Goal: Book appointment/travel/reservation

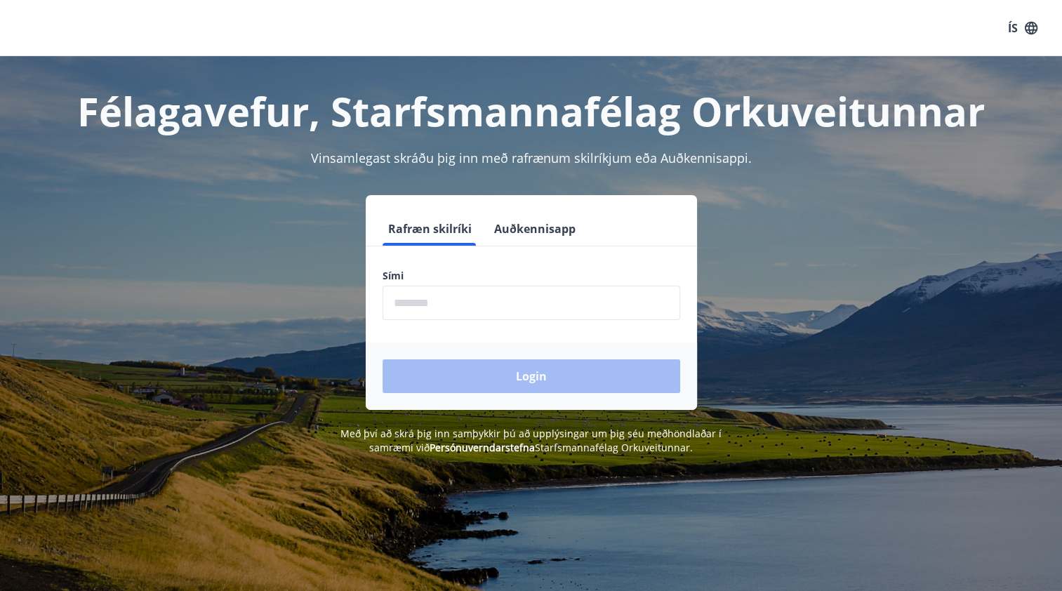
click at [465, 306] on input "phone" at bounding box center [531, 303] width 298 height 34
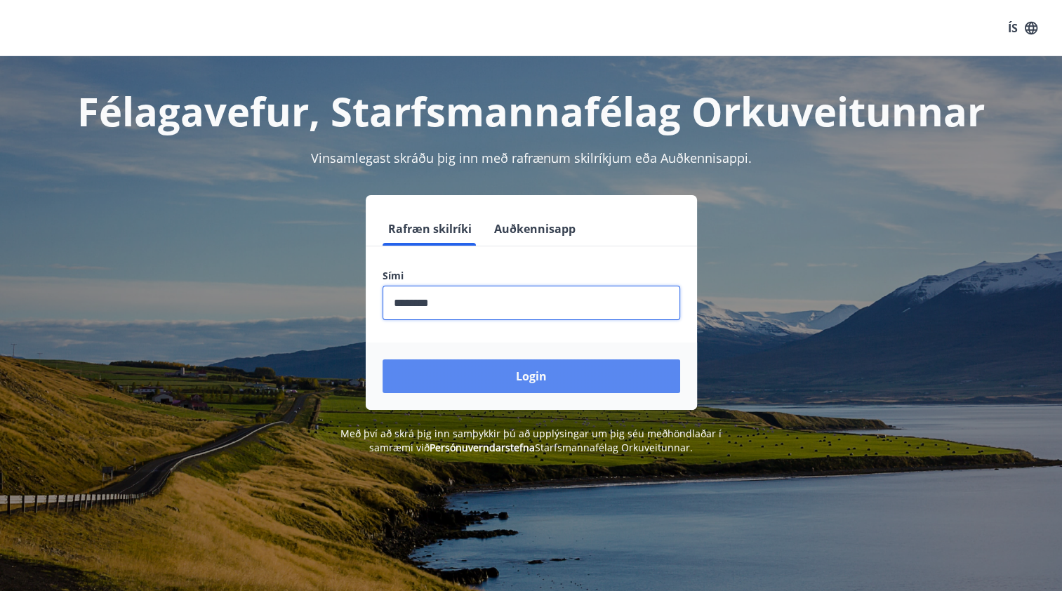
type input "********"
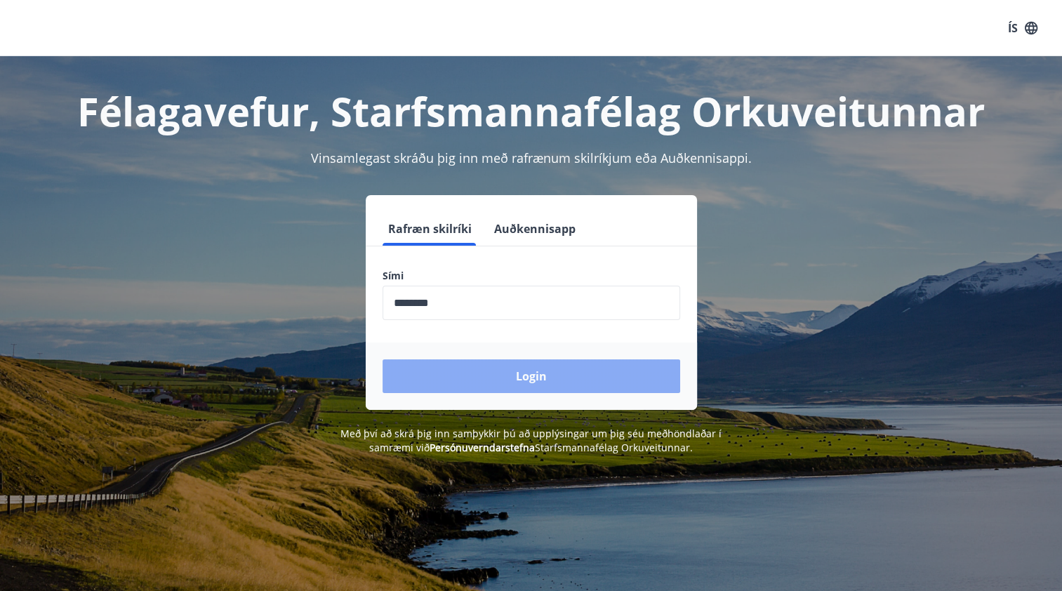
click at [488, 368] on button "Login" at bounding box center [531, 376] width 298 height 34
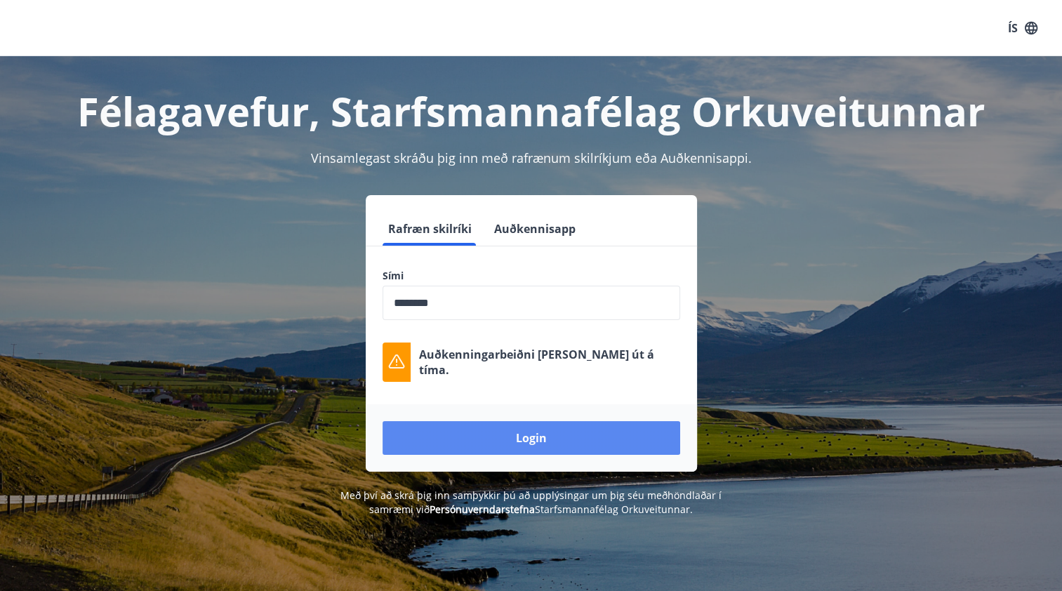
click at [544, 436] on button "Login" at bounding box center [531, 438] width 298 height 34
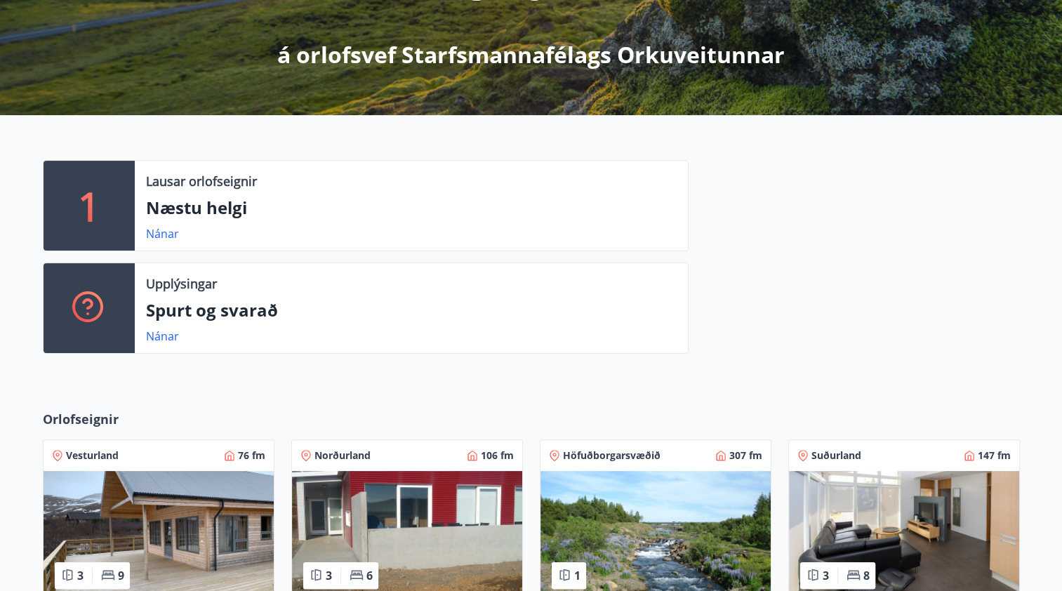
scroll to position [210, 0]
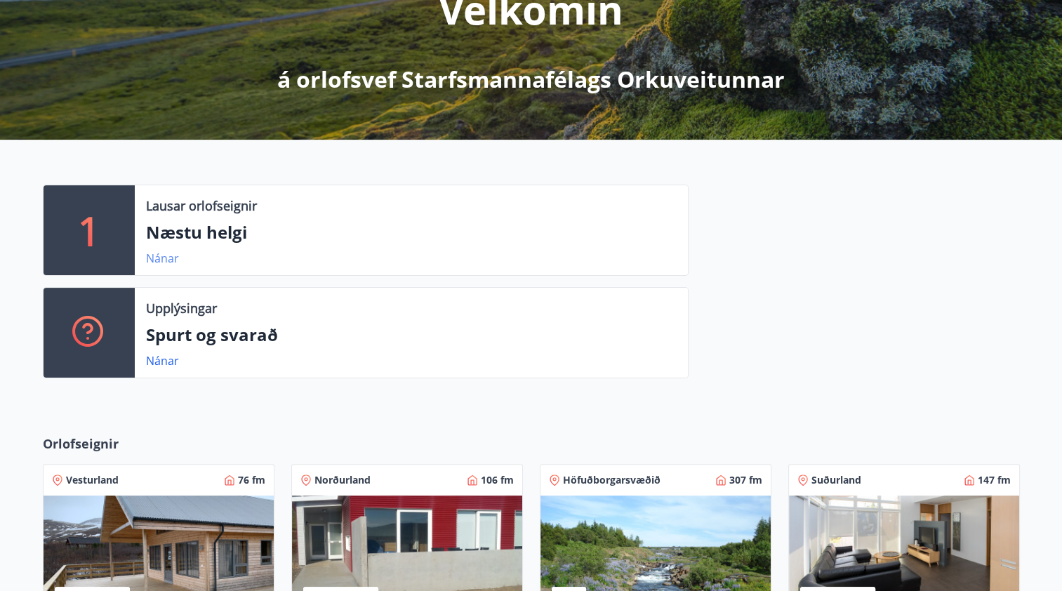
click at [162, 254] on link "Nánar" at bounding box center [162, 257] width 33 height 15
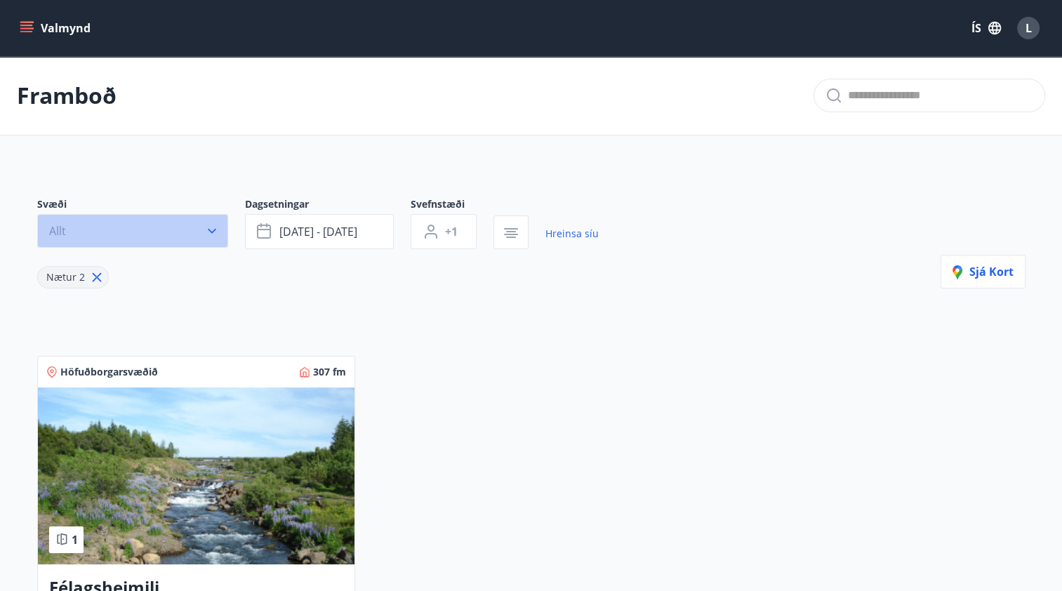
click at [206, 233] on icon "button" at bounding box center [212, 231] width 14 height 14
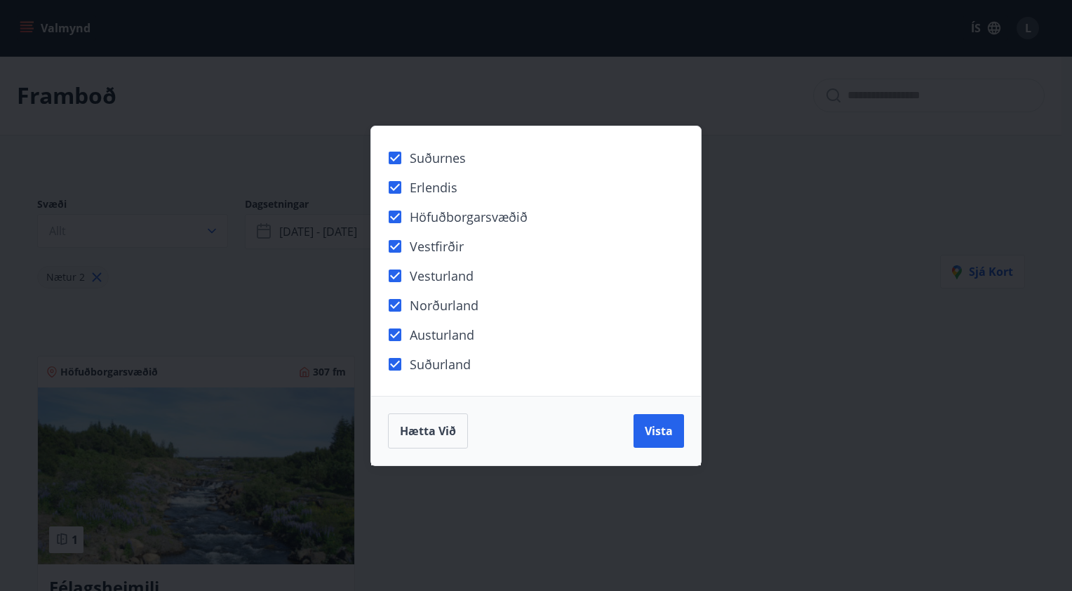
click at [662, 425] on span "Vista" at bounding box center [659, 430] width 28 height 15
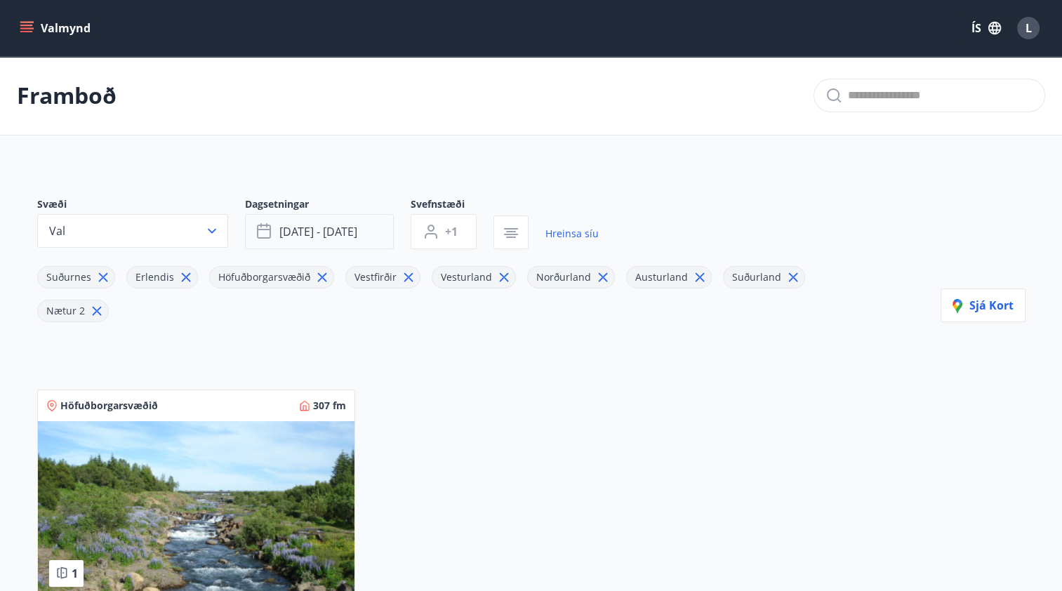
click at [348, 225] on span "[DATE] - [DATE]" at bounding box center [318, 231] width 78 height 15
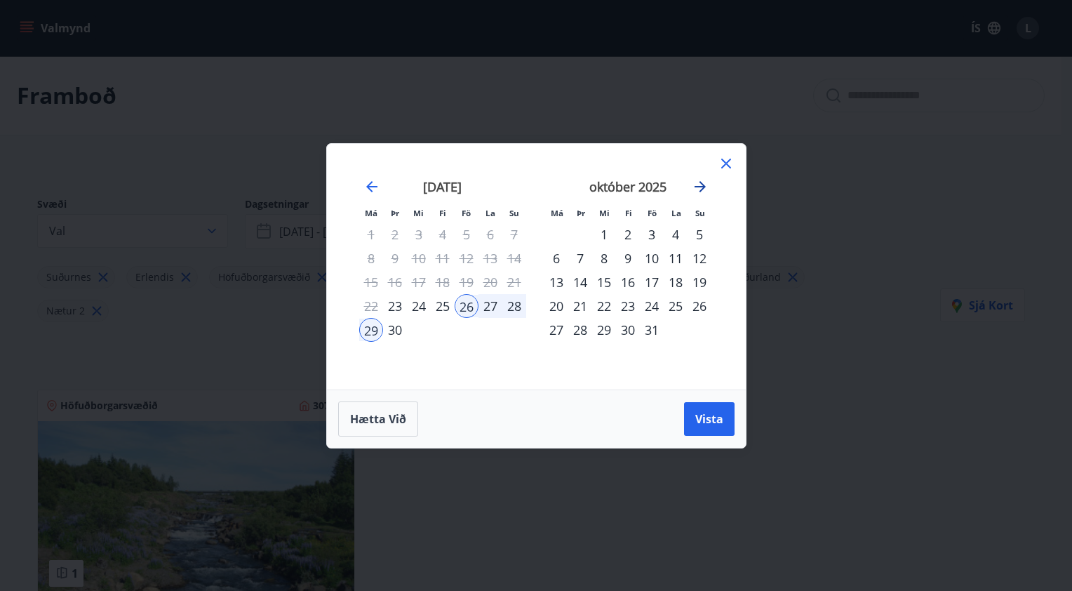
click at [701, 189] on icon "Move forward to switch to the next month." at bounding box center [700, 186] width 17 height 17
click at [649, 259] on div "7" at bounding box center [652, 258] width 24 height 24
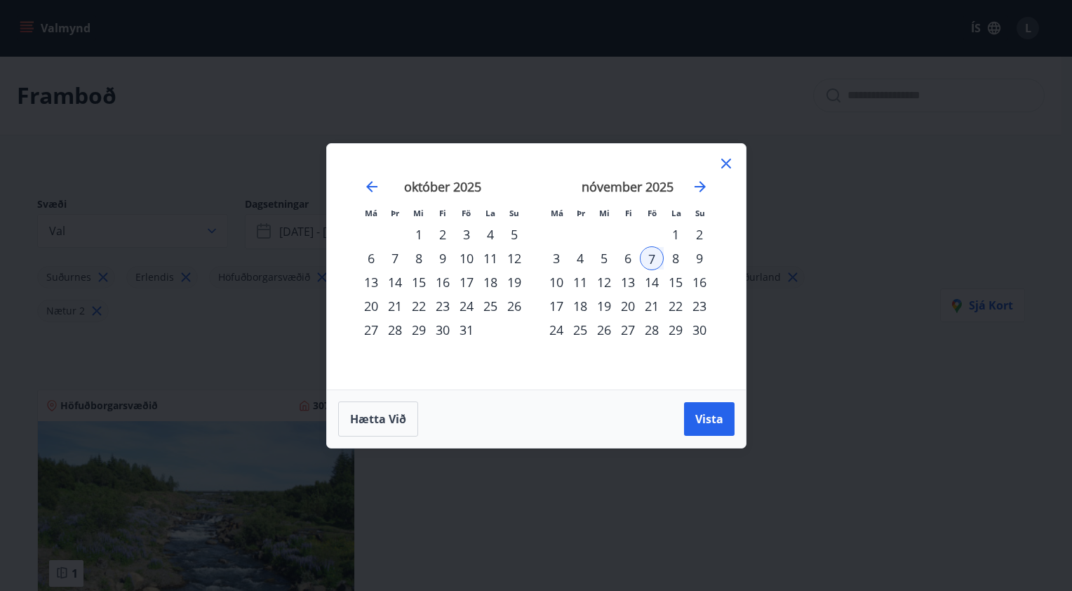
click at [671, 260] on div "8" at bounding box center [676, 258] width 24 height 24
click at [693, 259] on div "9" at bounding box center [700, 258] width 24 height 24
click at [652, 254] on div "7" at bounding box center [652, 258] width 24 height 24
click at [695, 257] on div "9" at bounding box center [700, 258] width 24 height 24
click at [702, 417] on span "Vista" at bounding box center [709, 418] width 28 height 15
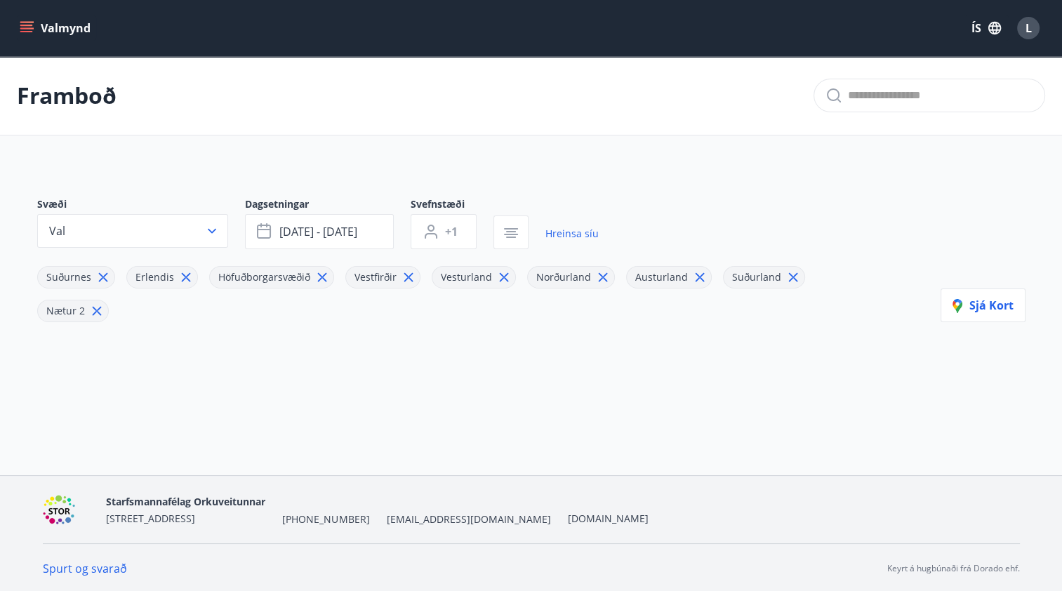
scroll to position [1, 0]
click at [22, 25] on icon "menu" at bounding box center [26, 25] width 13 height 1
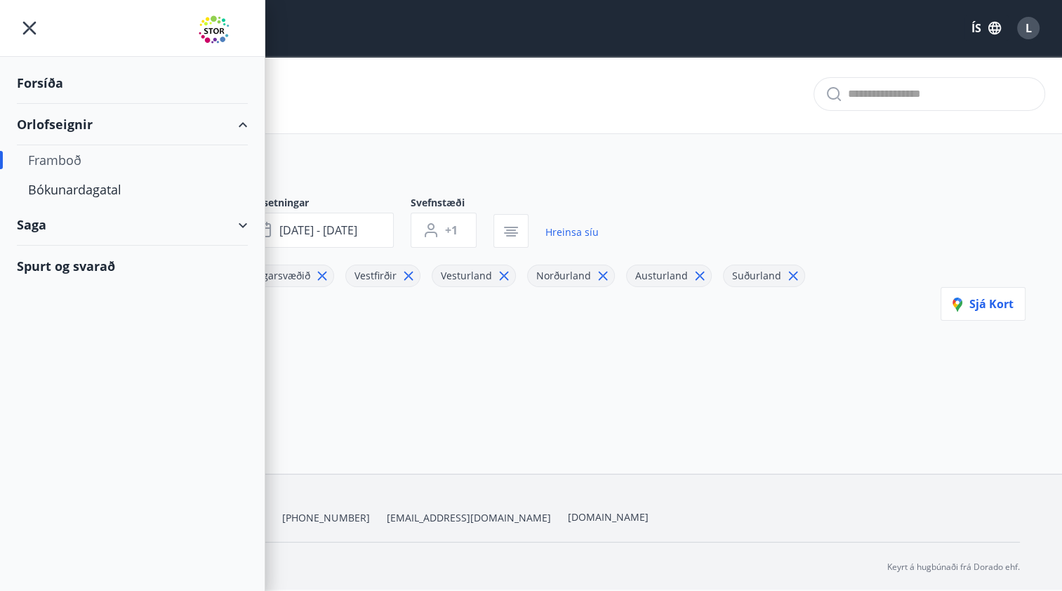
click at [62, 83] on div "Forsíða" at bounding box center [132, 82] width 231 height 41
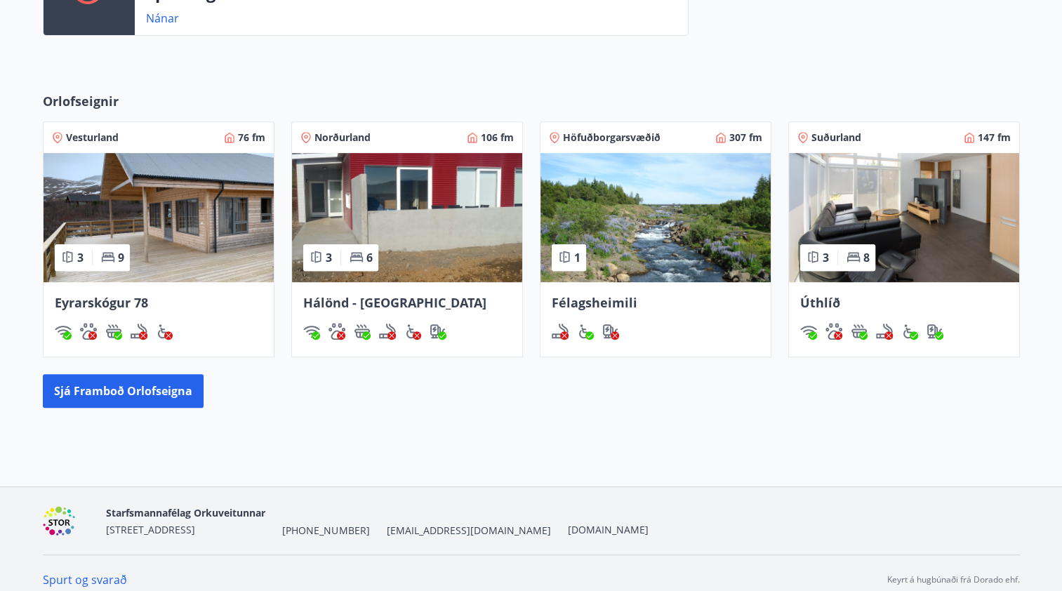
scroll to position [563, 0]
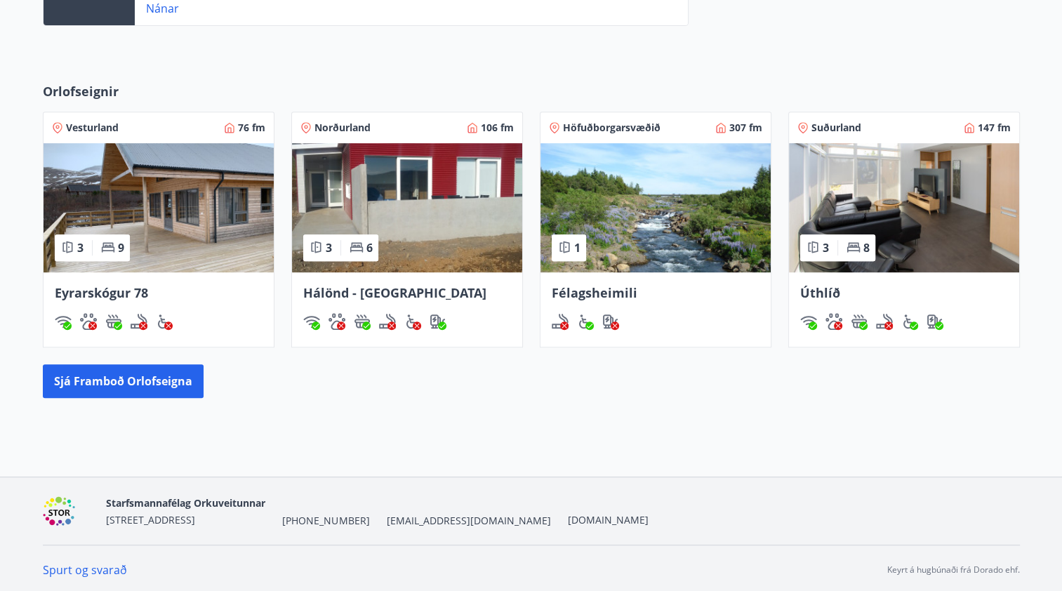
click at [820, 291] on span "Úthlíð" at bounding box center [820, 292] width 40 height 17
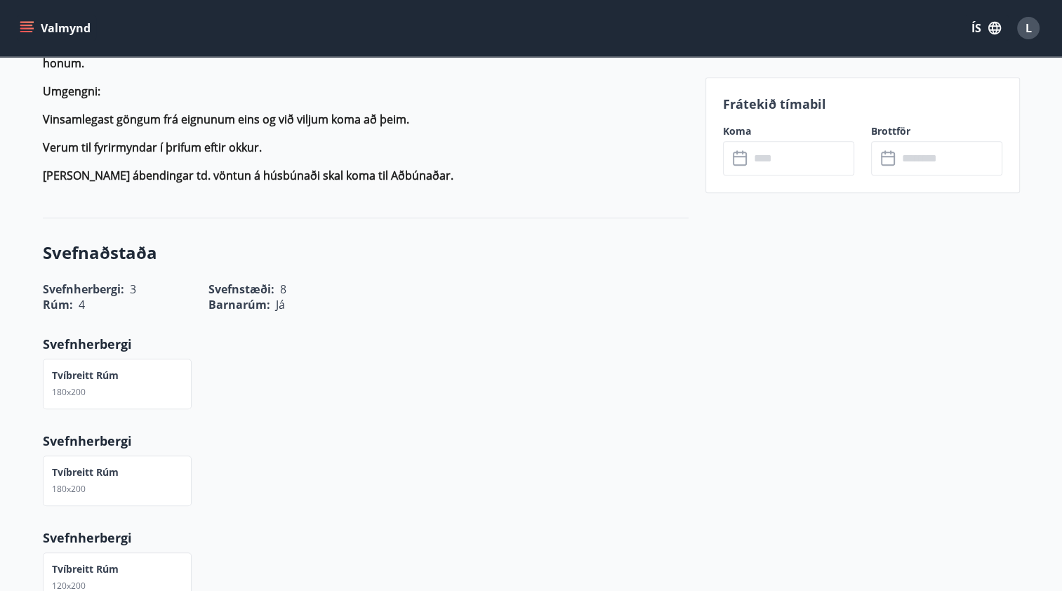
scroll to position [1193, 0]
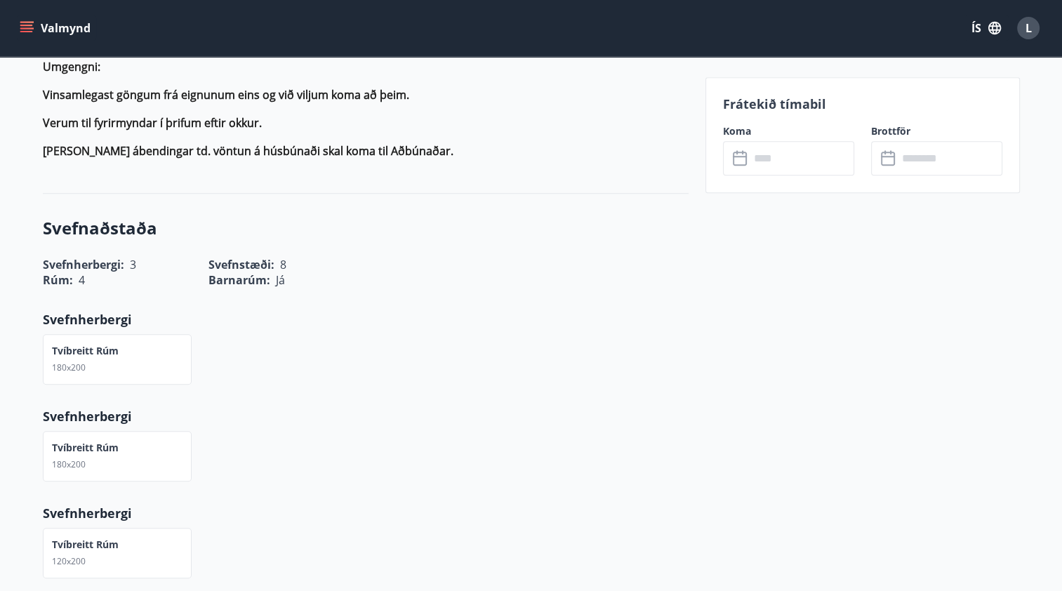
click at [772, 161] on input "text" at bounding box center [801, 158] width 105 height 34
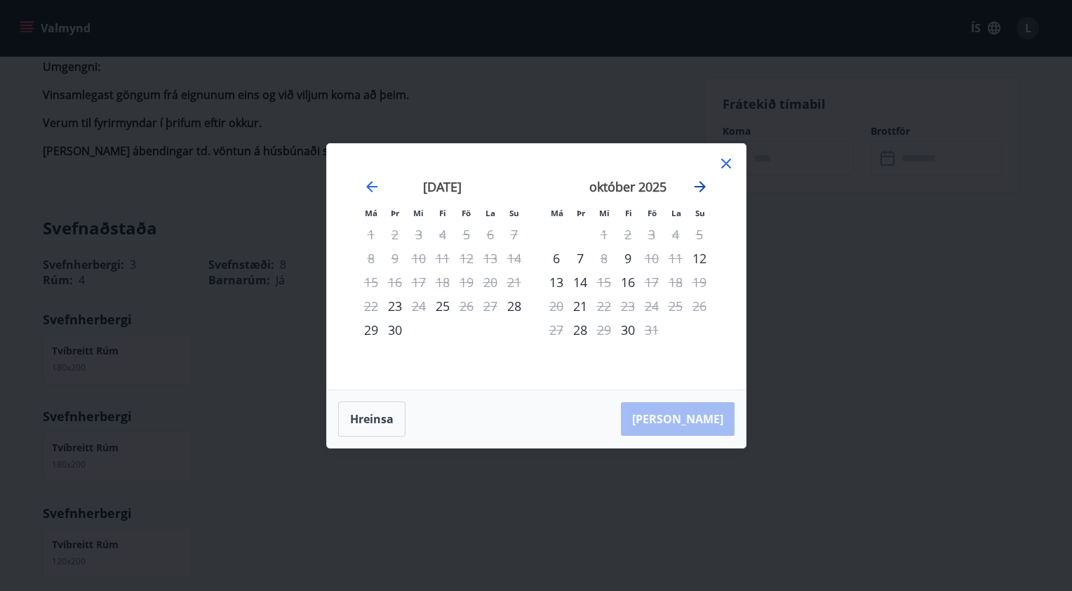
click at [702, 185] on icon "Move forward to switch to the next month." at bounding box center [700, 186] width 17 height 17
click at [702, 187] on icon "Move forward to switch to the next month." at bounding box center [700, 186] width 17 height 17
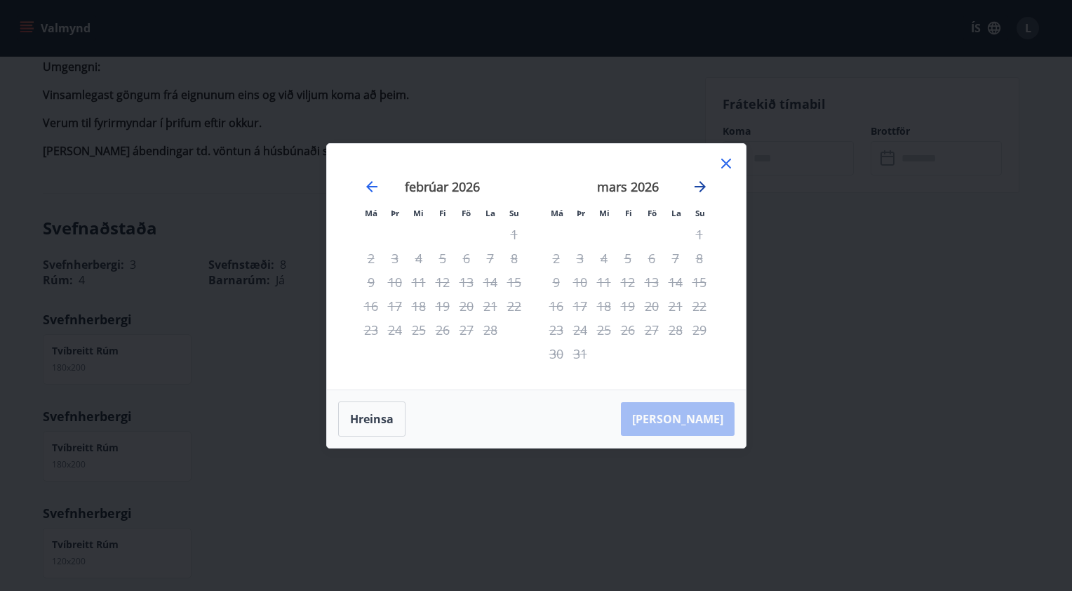
click at [702, 187] on icon "Move forward to switch to the next month." at bounding box center [700, 186] width 17 height 17
click at [702, 187] on icon "Move forward to switch to the next month." at bounding box center [700, 186] width 11 height 11
click at [368, 186] on icon "Move backward to switch to the previous month." at bounding box center [371, 186] width 11 height 11
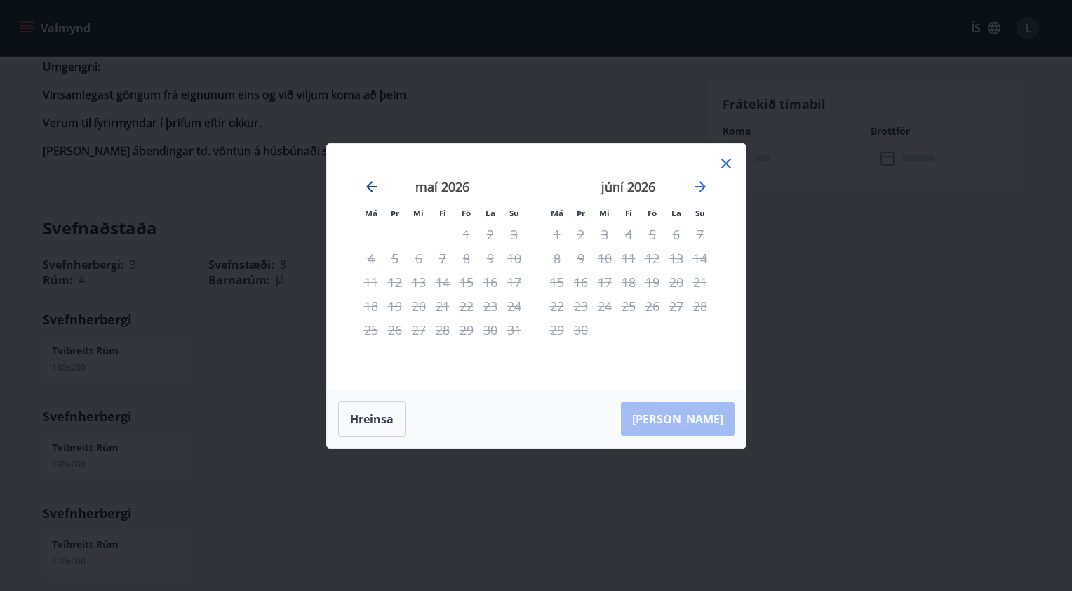
click at [368, 186] on icon "Move backward to switch to the previous month." at bounding box center [371, 186] width 11 height 11
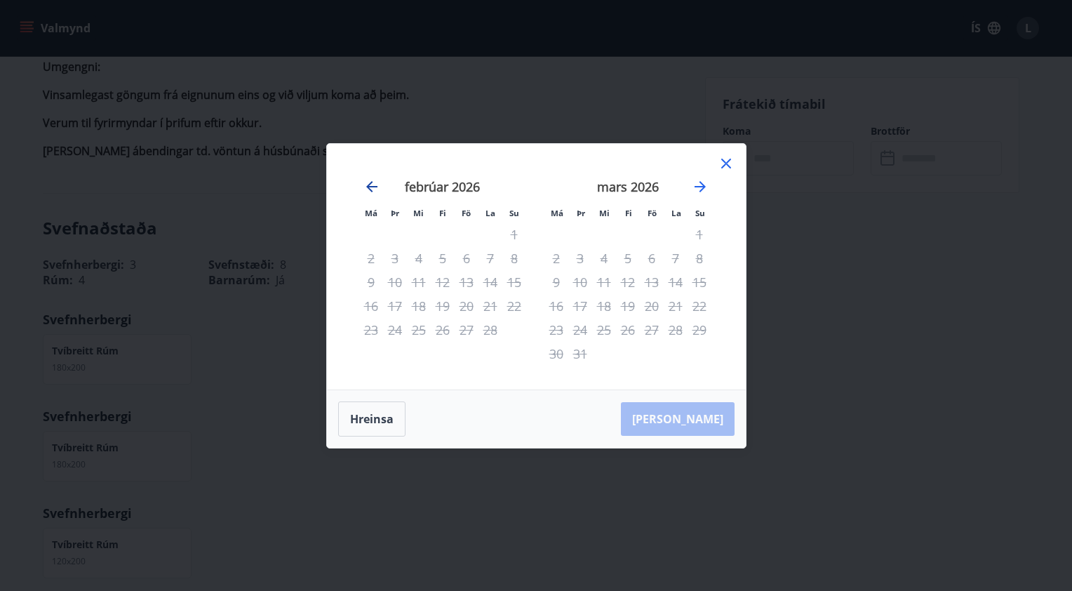
click at [368, 186] on icon "Move backward to switch to the previous month." at bounding box center [371, 186] width 11 height 11
click at [369, 185] on icon "Move backward to switch to the previous month." at bounding box center [371, 186] width 17 height 17
click at [723, 161] on icon at bounding box center [726, 164] width 10 height 10
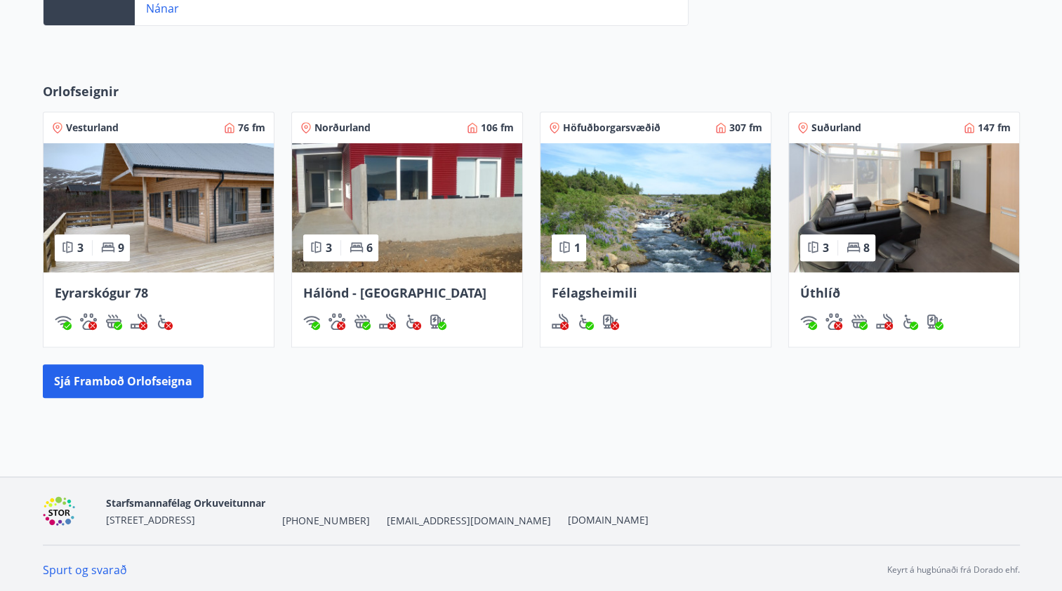
scroll to position [565, 0]
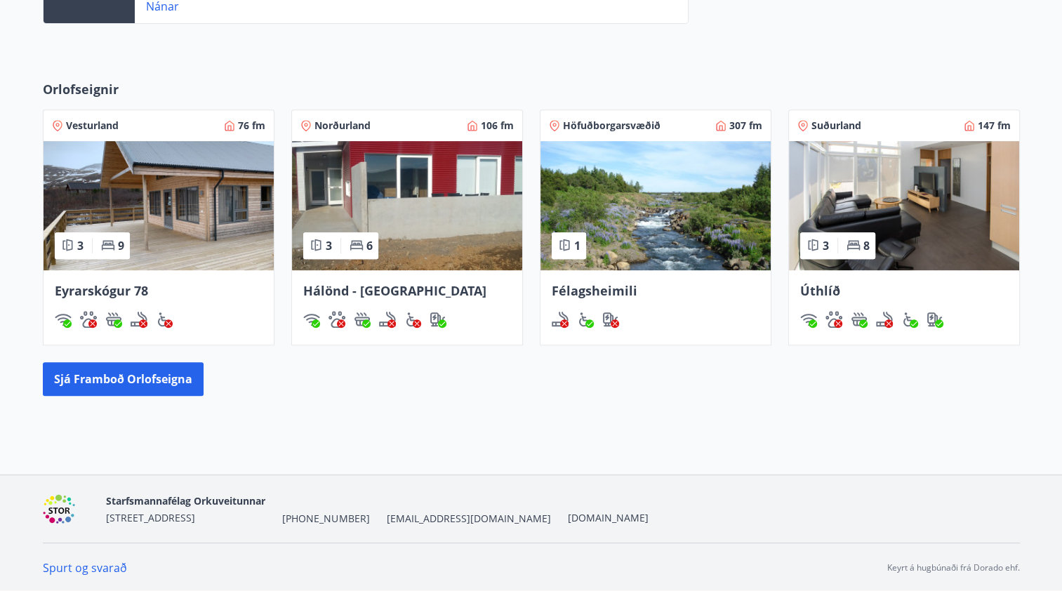
click at [92, 286] on span "Eyrarskógur 78" at bounding box center [101, 290] width 93 height 17
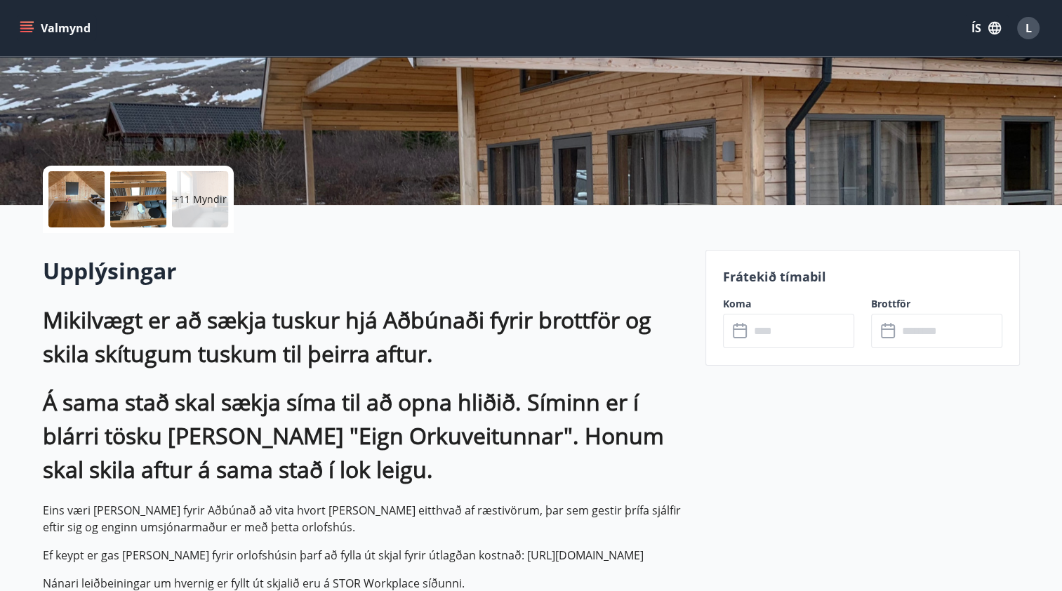
scroll to position [210, 0]
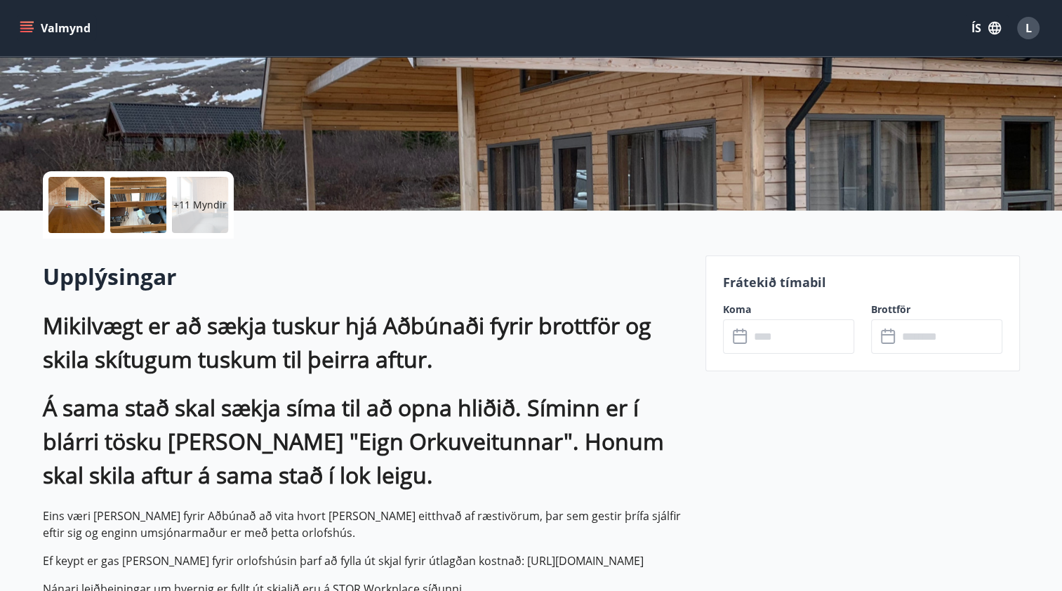
click at [766, 341] on input "text" at bounding box center [801, 336] width 105 height 34
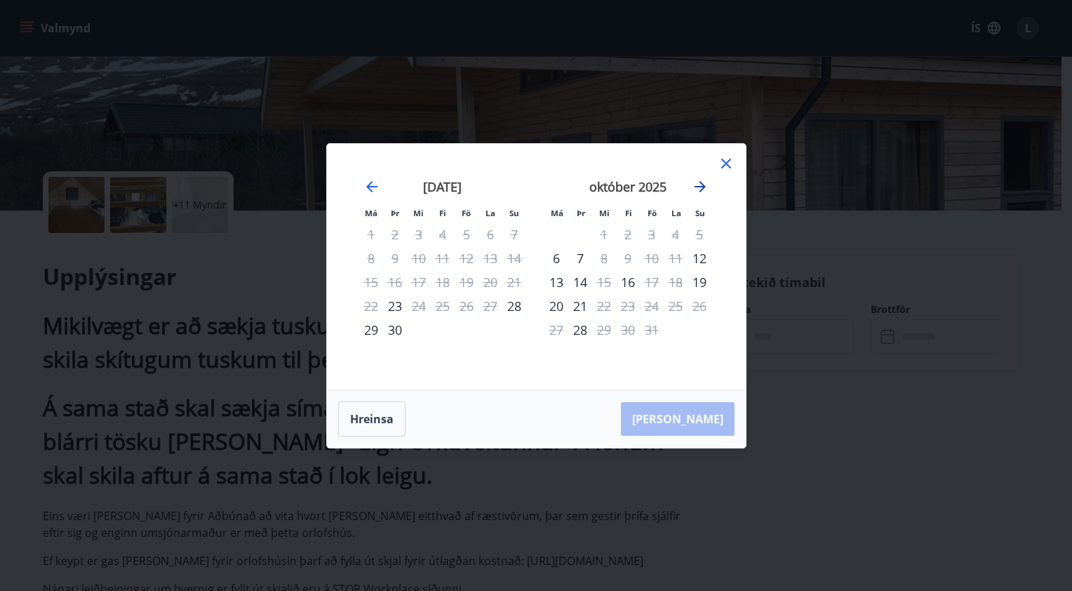
click at [701, 189] on icon "Move forward to switch to the next month." at bounding box center [700, 186] width 17 height 17
click at [728, 159] on icon at bounding box center [726, 163] width 17 height 17
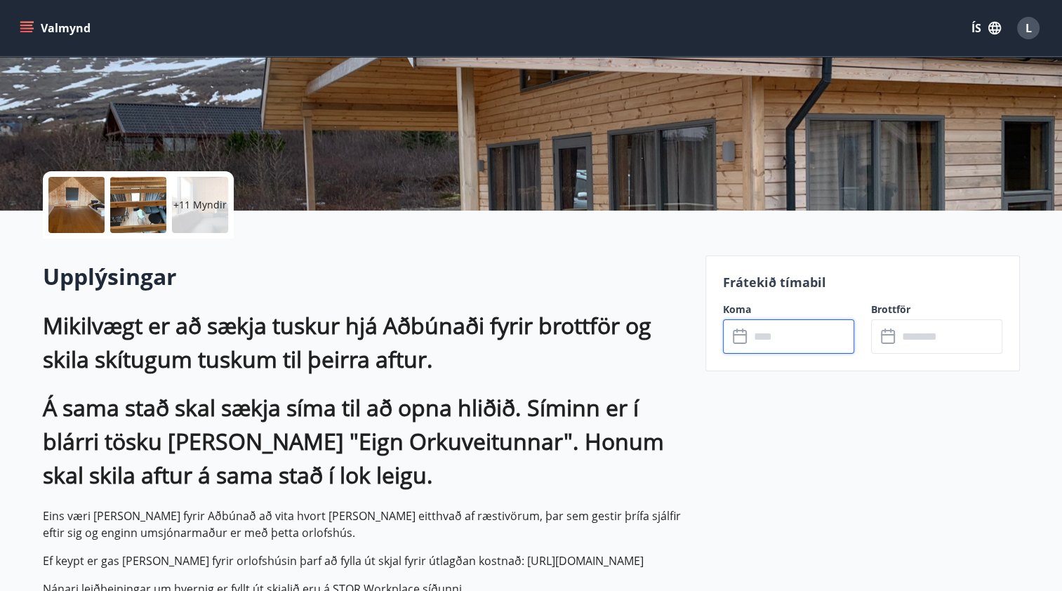
scroll to position [565, 0]
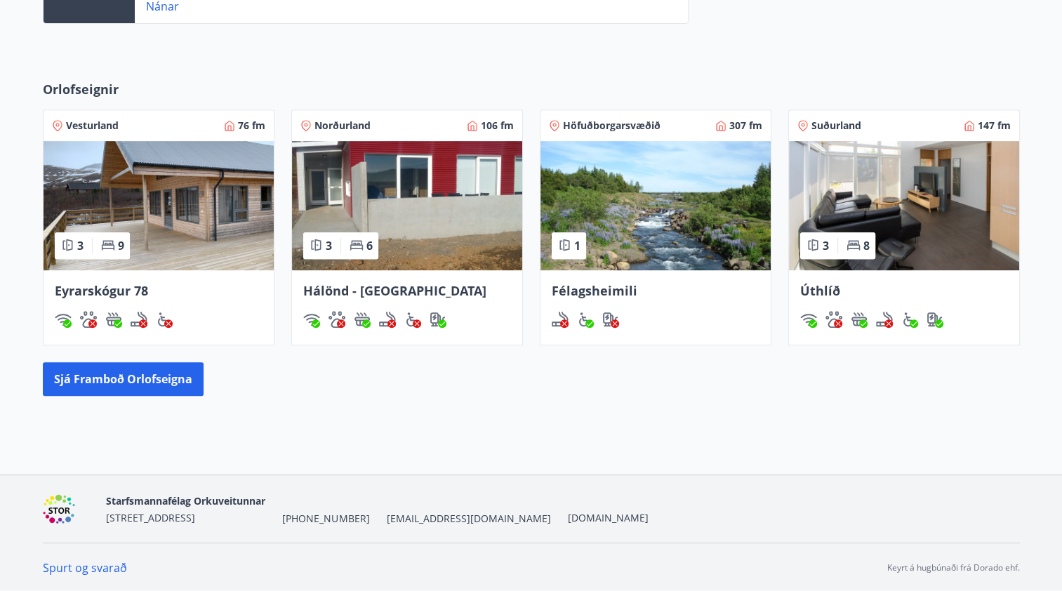
click at [393, 285] on span "Hálönd - [GEOGRAPHIC_DATA]" at bounding box center [394, 290] width 183 height 17
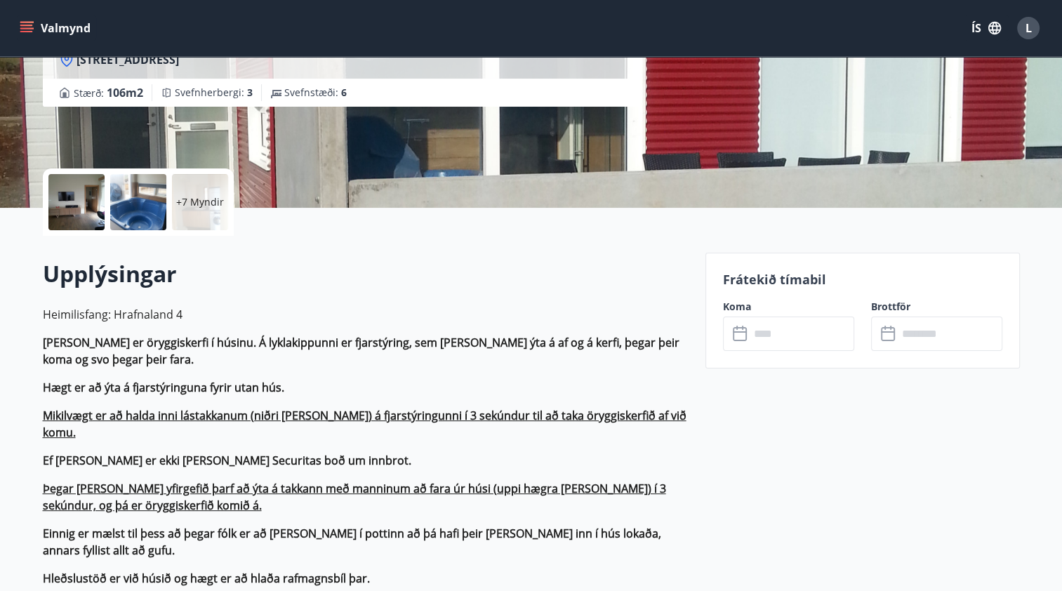
scroll to position [281, 0]
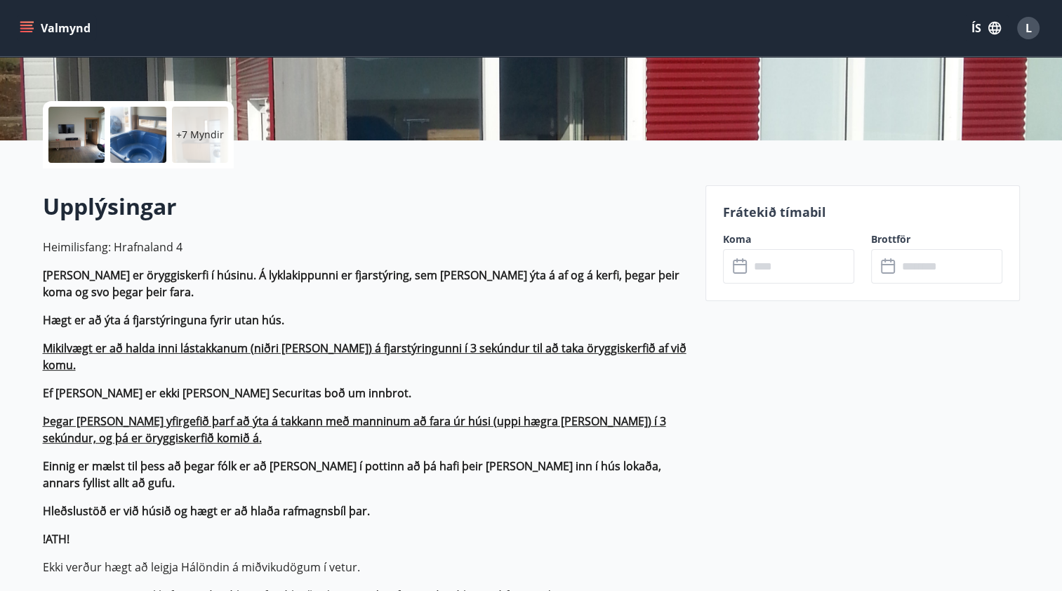
click at [794, 269] on input "text" at bounding box center [801, 266] width 105 height 34
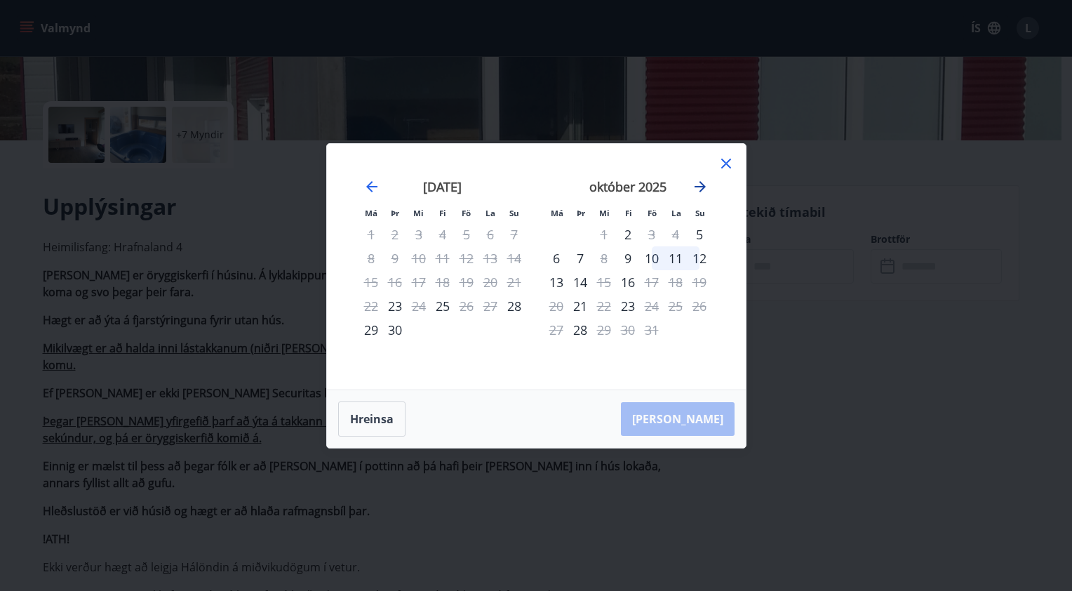
click at [700, 186] on icon "Move forward to switch to the next month." at bounding box center [700, 186] width 11 height 11
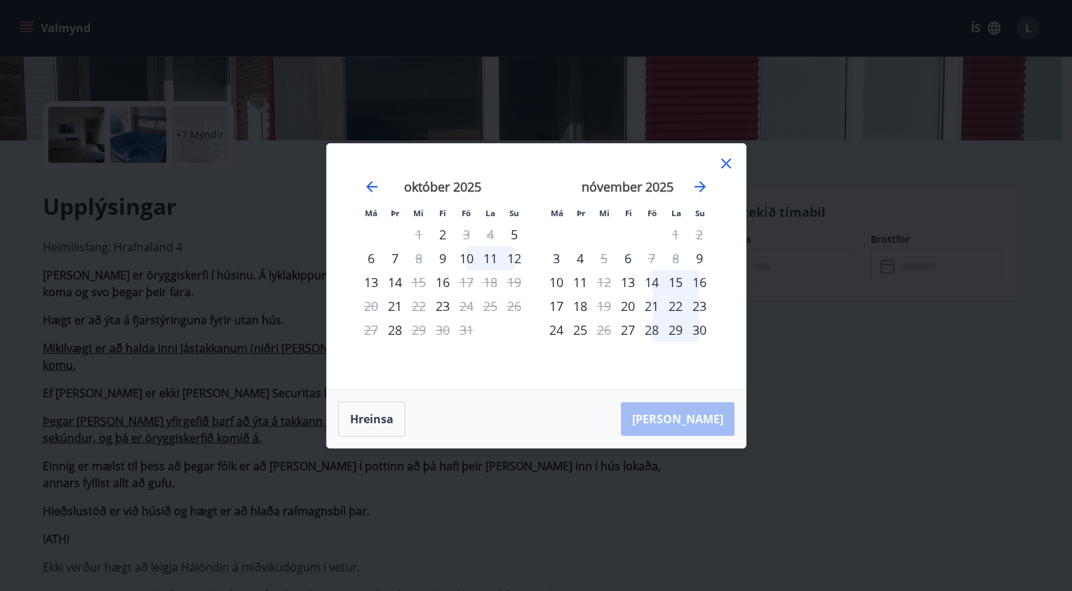
click at [724, 160] on icon at bounding box center [726, 163] width 17 height 17
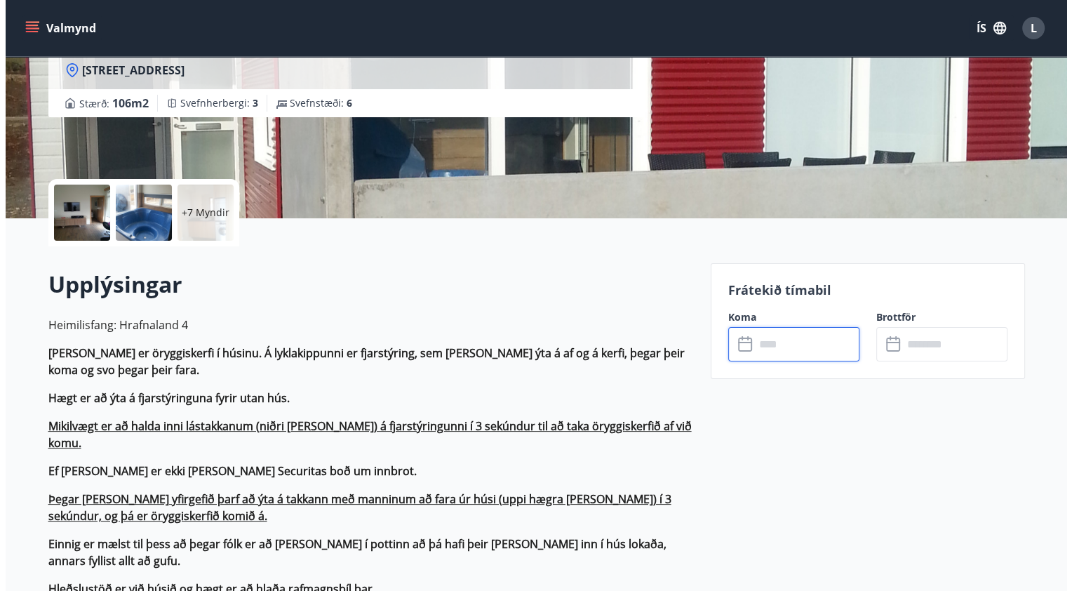
scroll to position [210, 0]
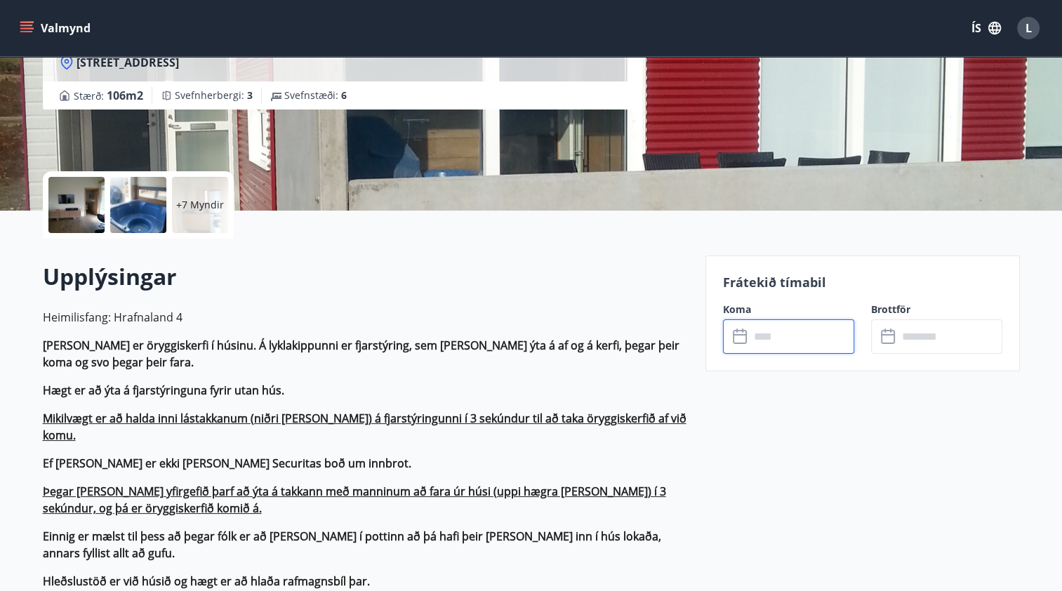
click at [129, 208] on div at bounding box center [138, 205] width 56 height 56
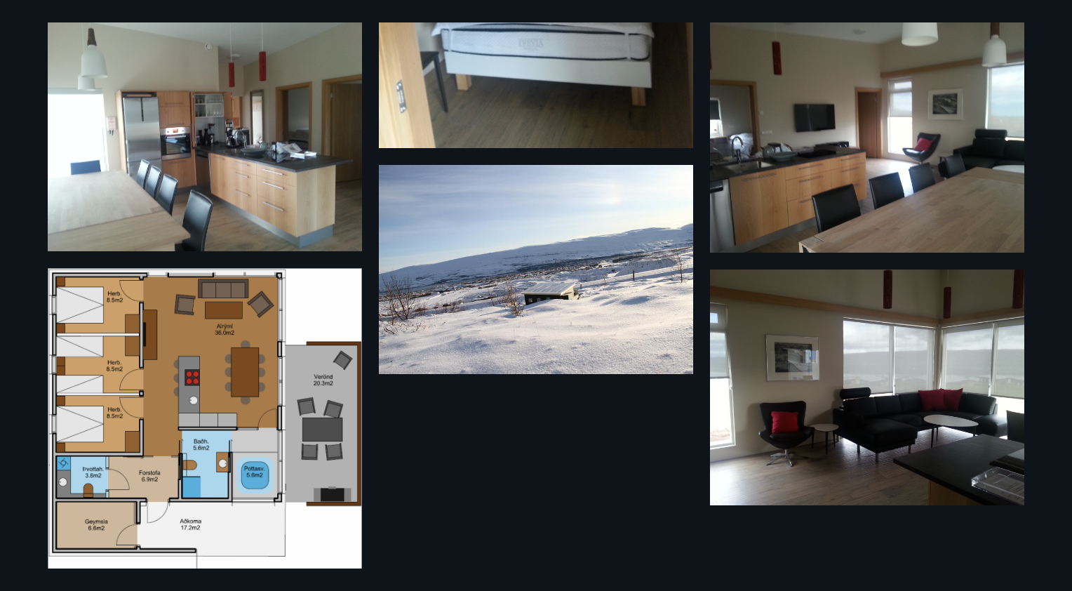
scroll to position [944, 0]
